Goal: Task Accomplishment & Management: Use online tool/utility

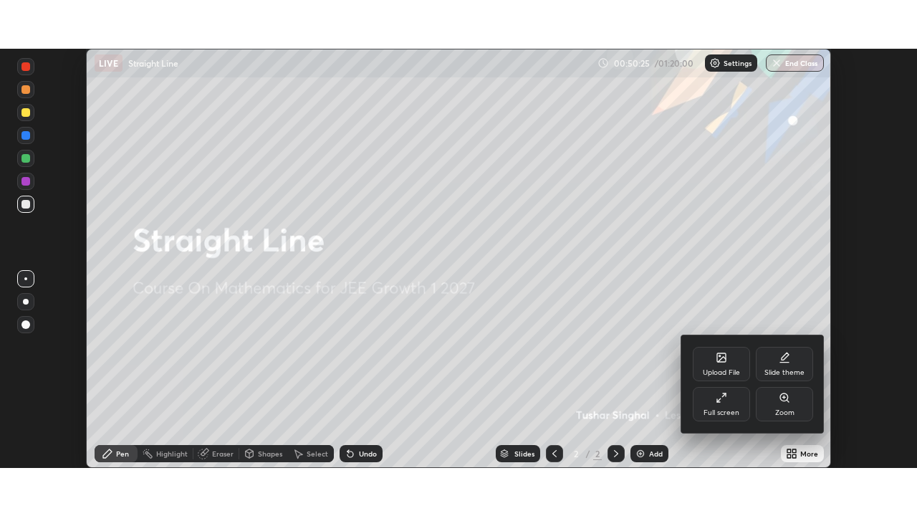
scroll to position [419, 917]
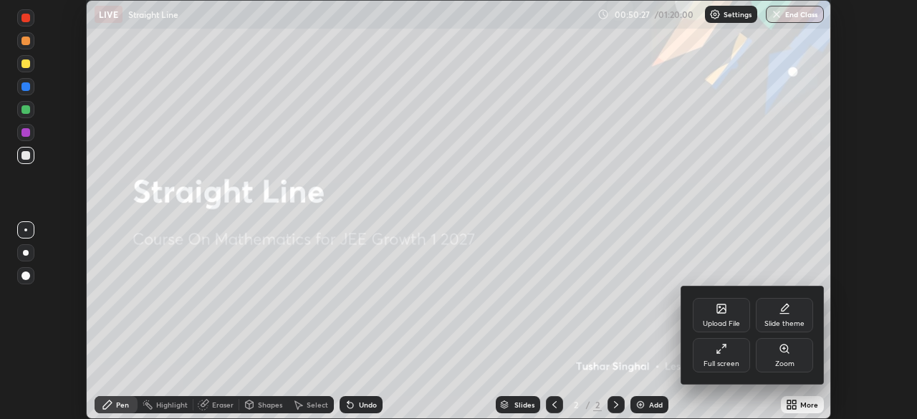
click at [726, 356] on div "Full screen" at bounding box center [721, 355] width 57 height 34
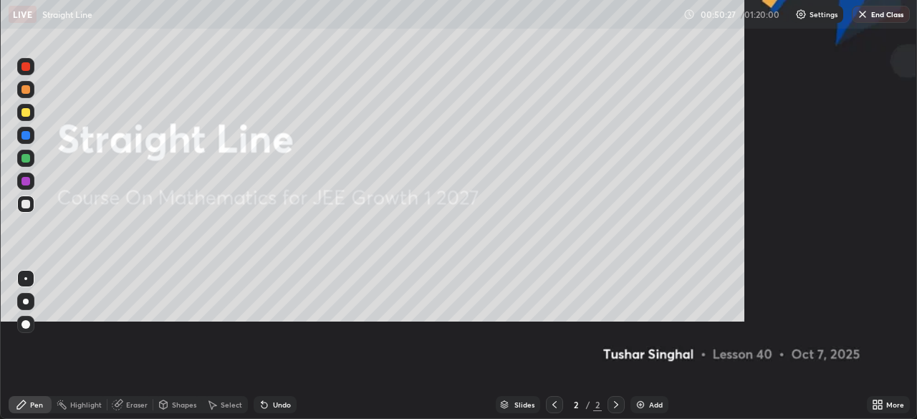
scroll to position [516, 917]
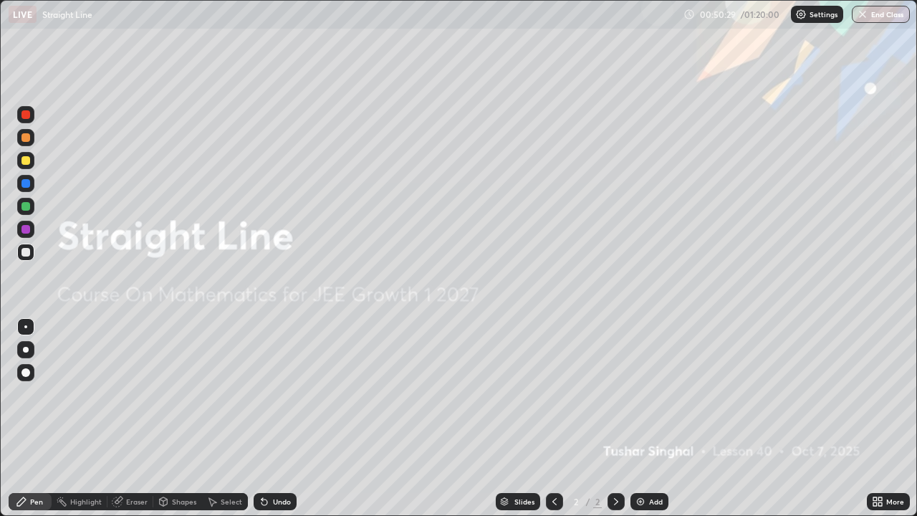
click at [642, 418] on img at bounding box center [640, 501] width 11 height 11
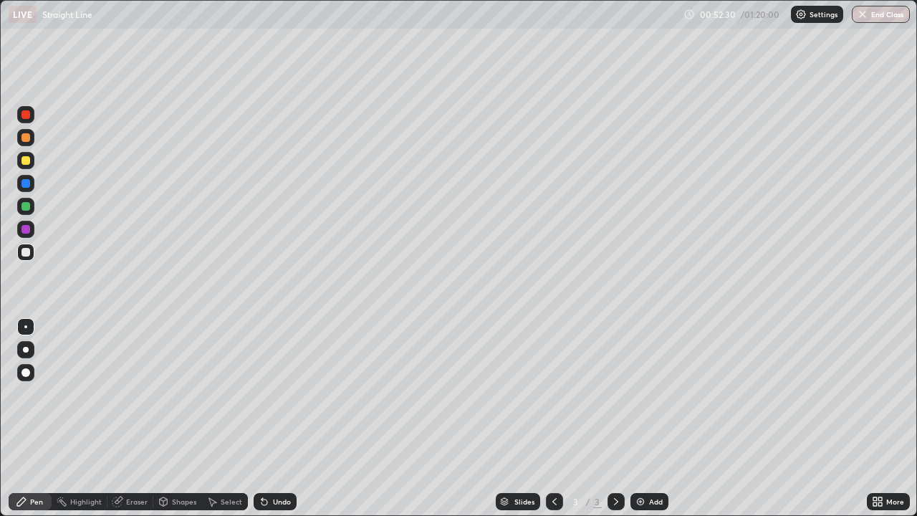
click at [139, 418] on div "Eraser" at bounding box center [136, 501] width 21 height 7
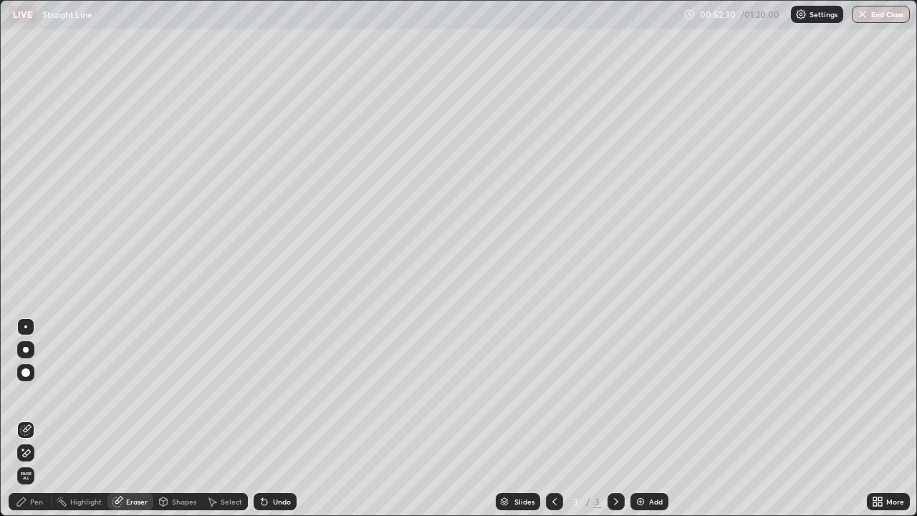
click at [28, 418] on span "Erase all" at bounding box center [26, 475] width 16 height 9
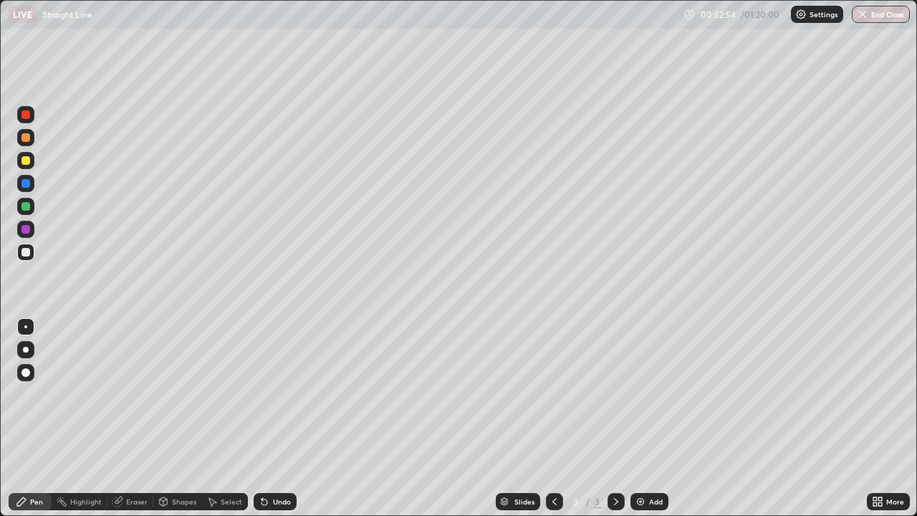
click at [279, 418] on div "Undo" at bounding box center [282, 501] width 18 height 7
click at [286, 418] on div "Undo" at bounding box center [282, 501] width 18 height 7
click at [285, 418] on div "Undo" at bounding box center [282, 501] width 18 height 7
click at [87, 418] on div "Highlight" at bounding box center [86, 501] width 32 height 7
click at [27, 165] on div at bounding box center [25, 160] width 17 height 17
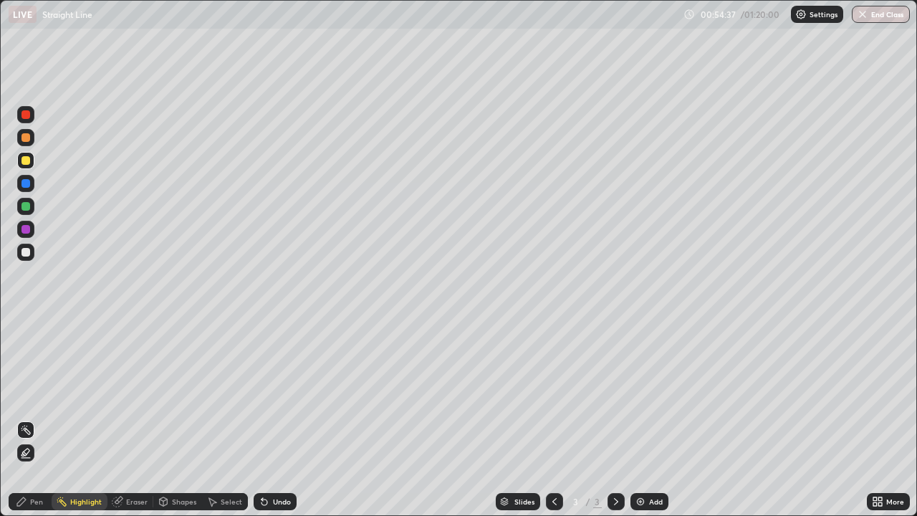
click at [26, 160] on div at bounding box center [25, 160] width 9 height 9
click at [31, 418] on div "Pen" at bounding box center [30, 501] width 43 height 17
click at [26, 251] on div at bounding box center [25, 252] width 9 height 9
click at [649, 418] on div "Add" at bounding box center [656, 501] width 14 height 7
click at [273, 418] on div "Undo" at bounding box center [282, 501] width 18 height 7
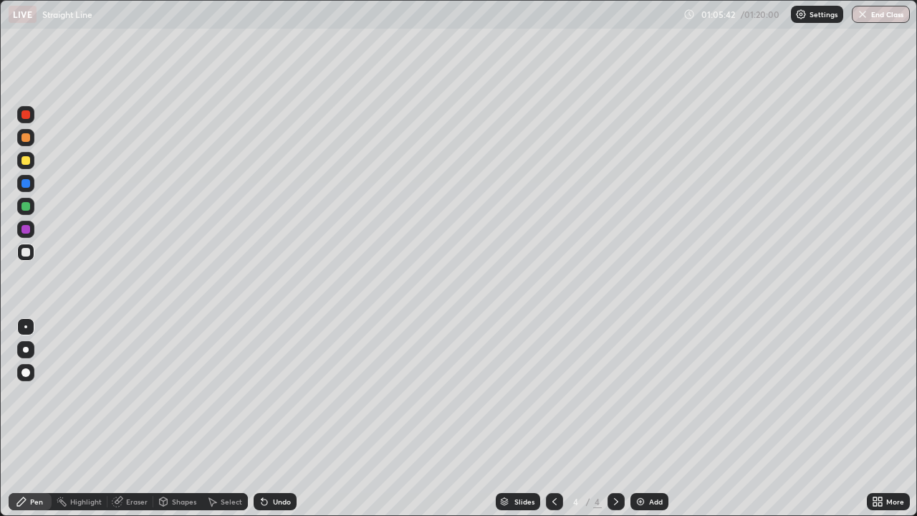
click at [27, 418] on div "Pen" at bounding box center [30, 501] width 43 height 17
click at [647, 418] on div "Add" at bounding box center [649, 501] width 38 height 17
click at [555, 418] on icon at bounding box center [554, 501] width 11 height 11
click at [615, 418] on icon at bounding box center [615, 501] width 11 height 11
click at [546, 418] on div at bounding box center [554, 501] width 17 height 17
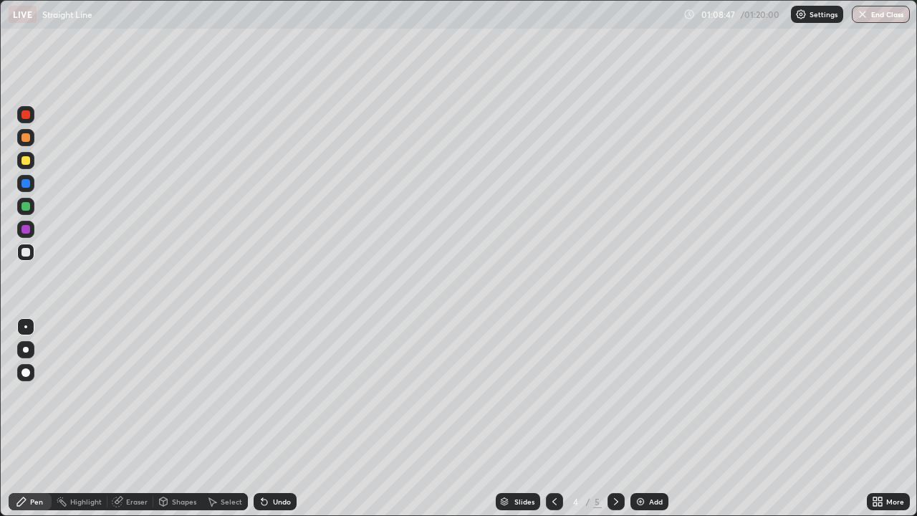
click at [127, 418] on div "Eraser" at bounding box center [136, 501] width 21 height 7
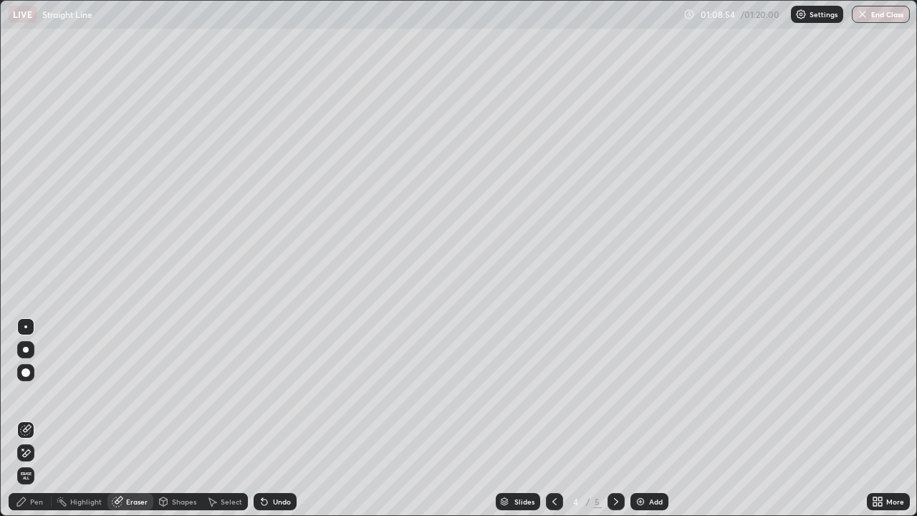
click at [27, 418] on div "Pen" at bounding box center [30, 501] width 43 height 17
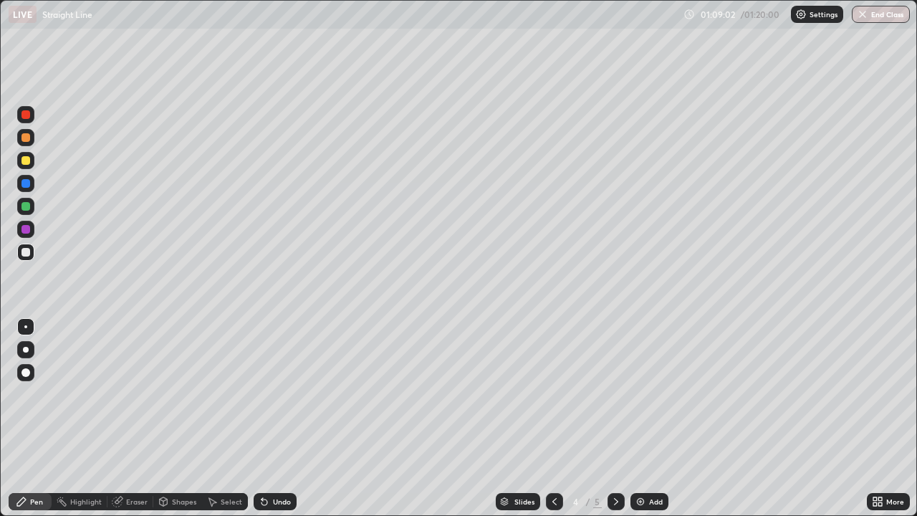
click at [615, 418] on icon at bounding box center [615, 501] width 11 height 11
click at [650, 418] on div "Add" at bounding box center [656, 501] width 14 height 7
click at [275, 418] on div "Undo" at bounding box center [282, 501] width 18 height 7
click at [268, 418] on div "Undo" at bounding box center [275, 501] width 43 height 17
click at [28, 165] on div at bounding box center [25, 160] width 17 height 17
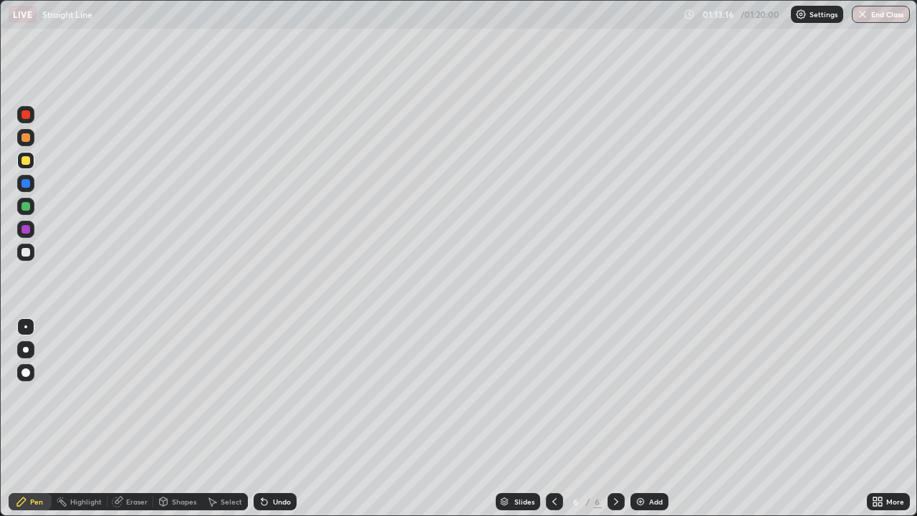
click at [881, 20] on button "End Class" at bounding box center [881, 14] width 58 height 17
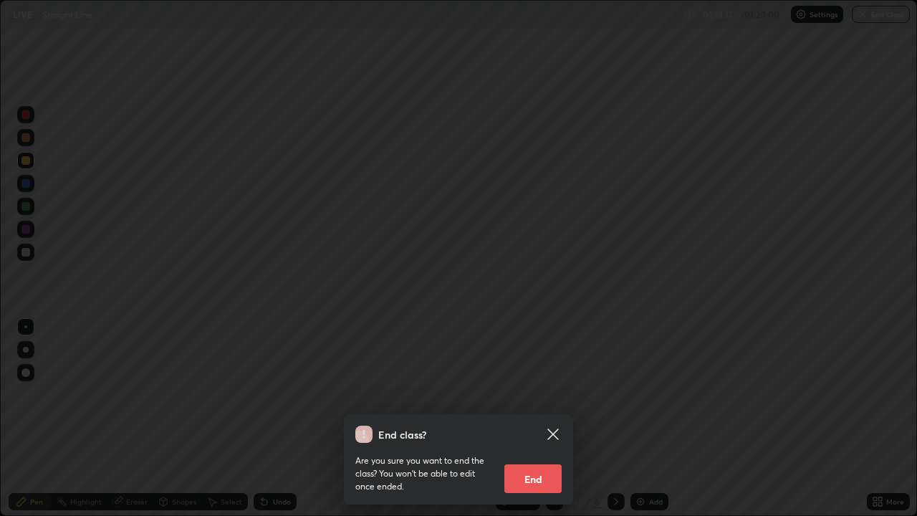
click at [547, 418] on button "End" at bounding box center [532, 478] width 57 height 29
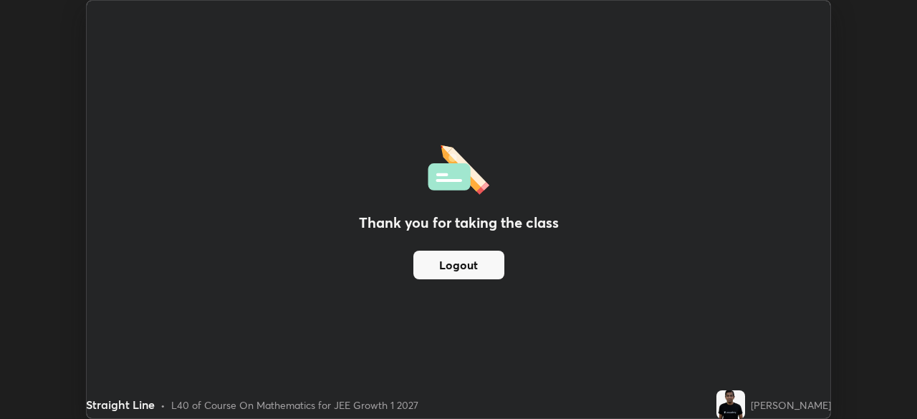
scroll to position [71202, 70704]
